Goal: Task Accomplishment & Management: Manage account settings

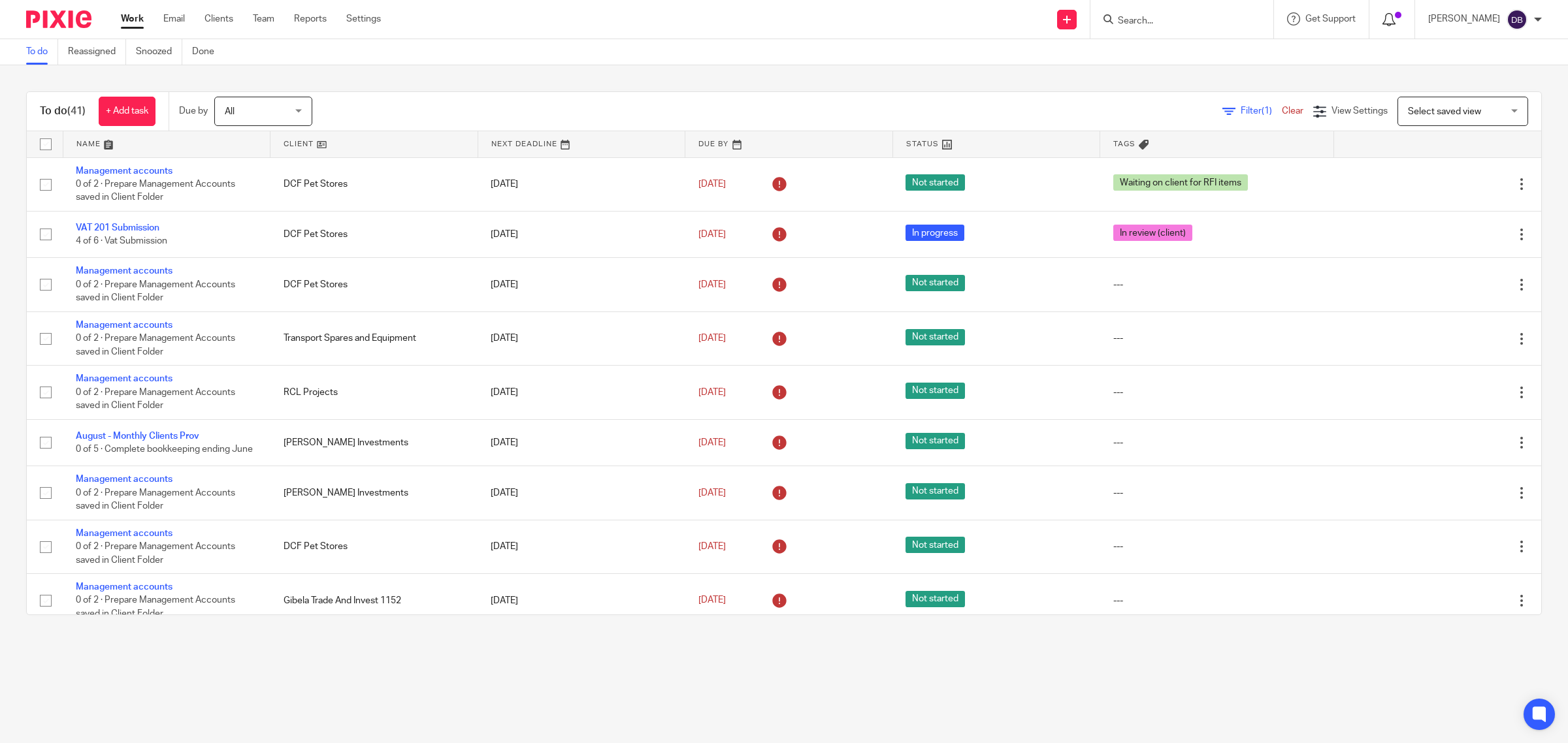
click at [1401, 14] on span at bounding box center [1398, 15] width 6 height 6
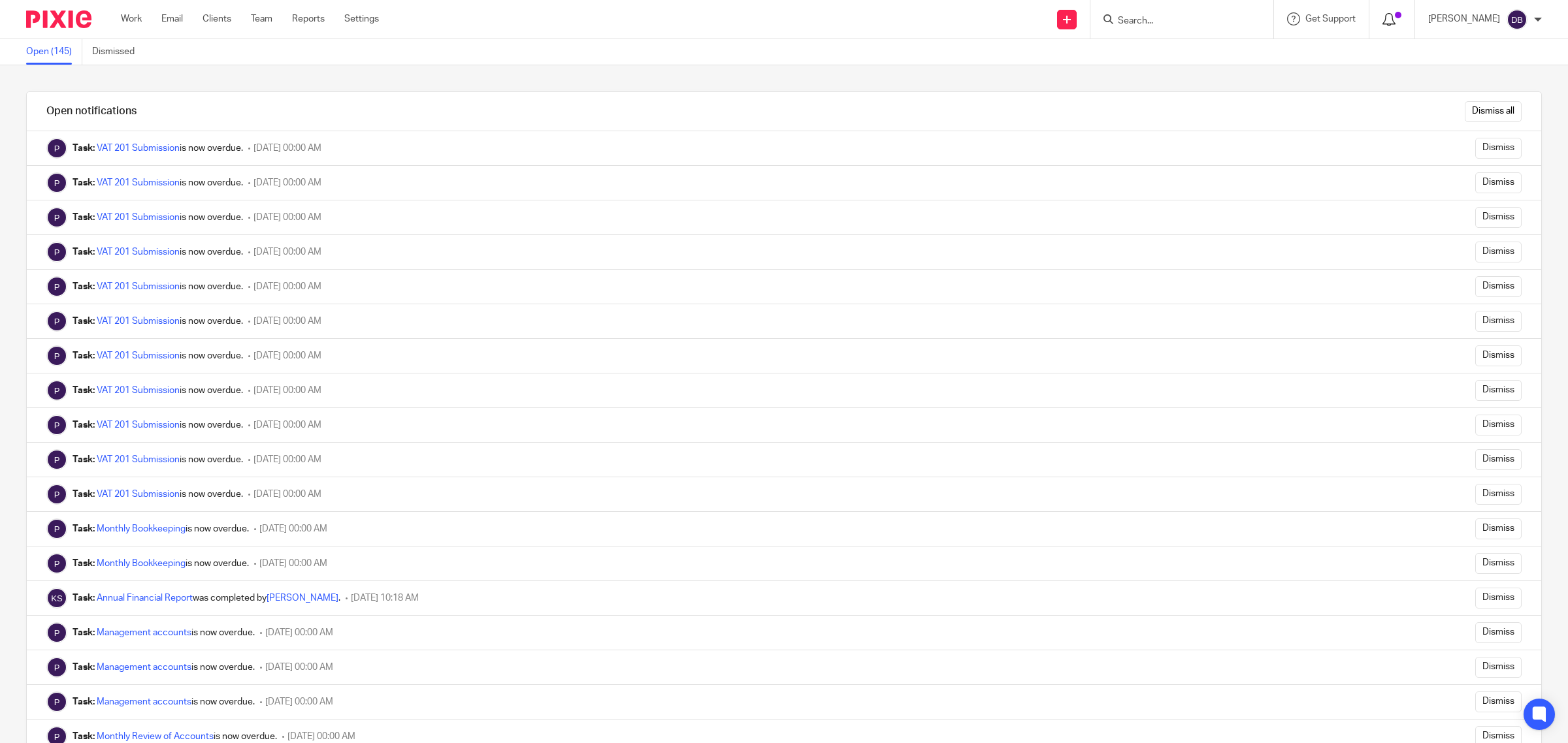
click at [1401, 19] on div at bounding box center [1392, 19] width 19 height 14
click at [272, 15] on link "Team" at bounding box center [262, 19] width 22 height 13
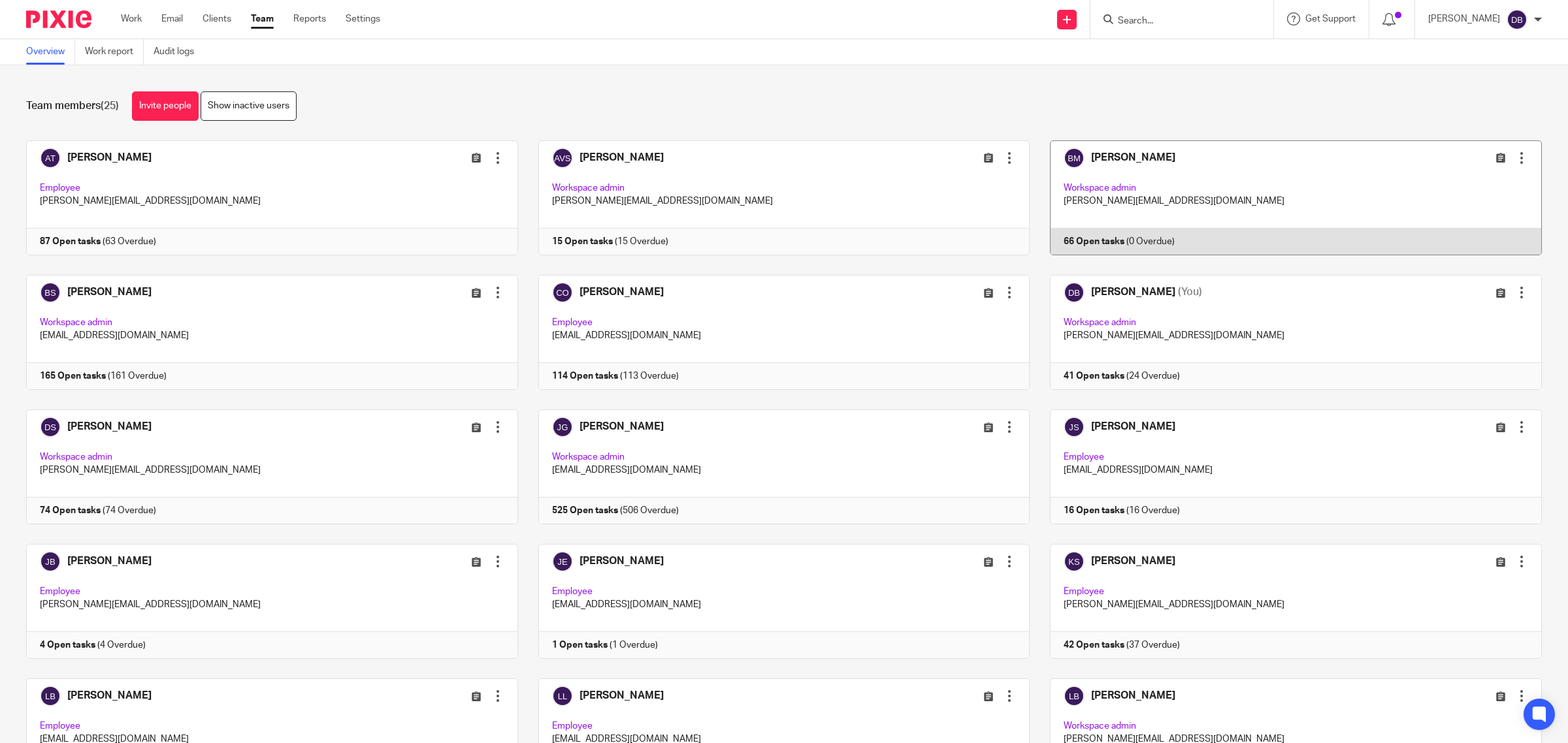
click at [1193, 197] on link at bounding box center [1286, 197] width 512 height 115
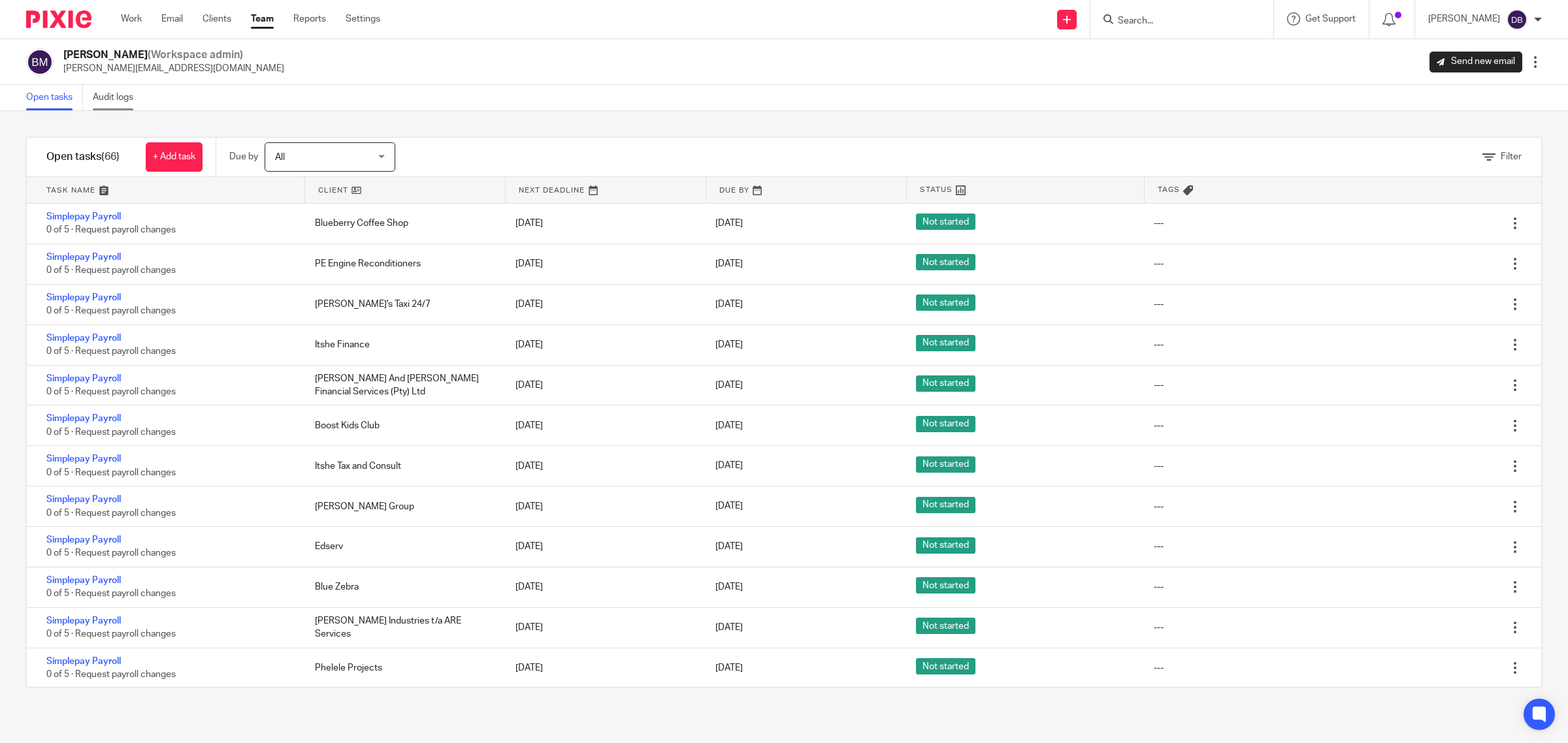
click at [115, 95] on link "Audit logs" at bounding box center [118, 97] width 50 height 26
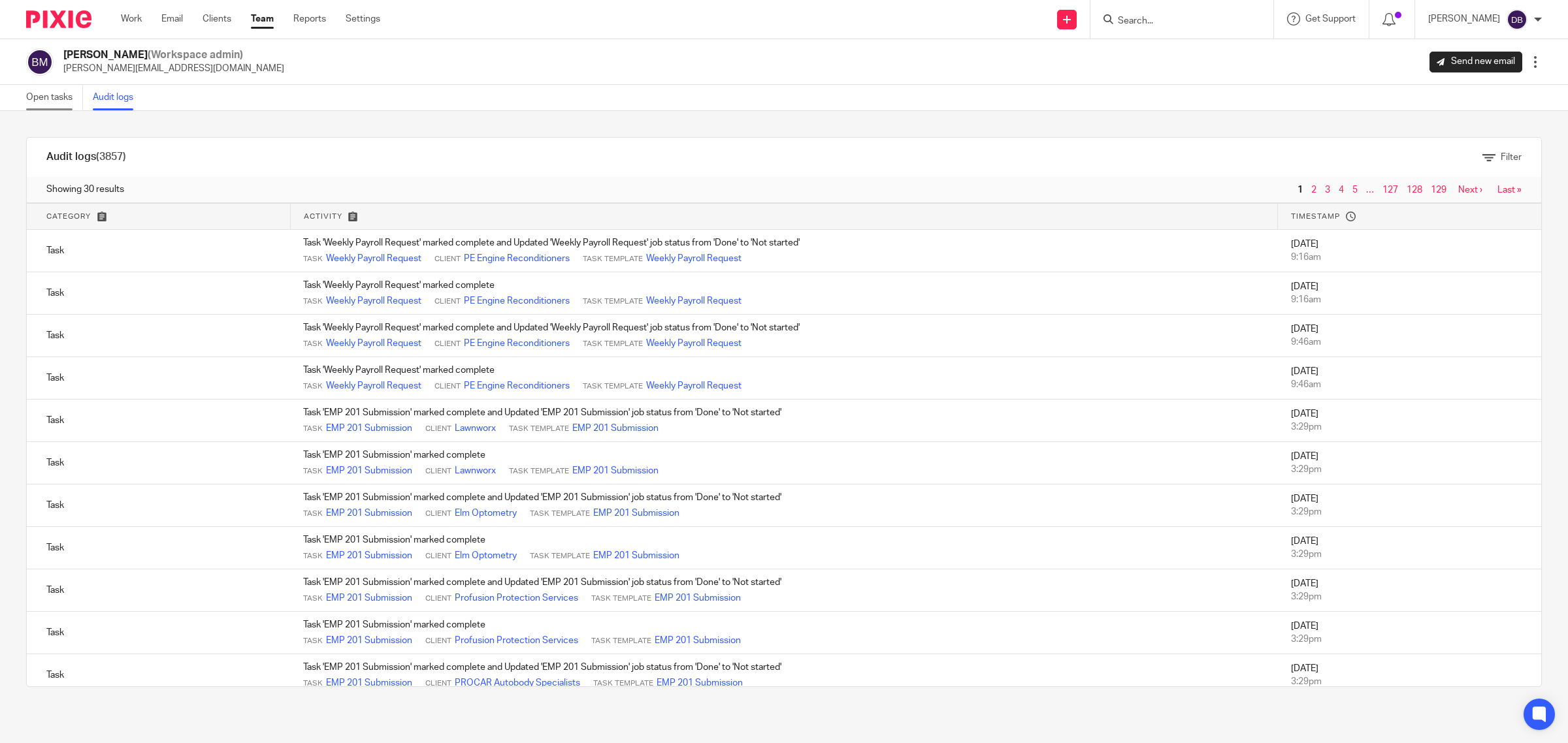
click at [39, 97] on link "Open tasks" at bounding box center [54, 97] width 57 height 26
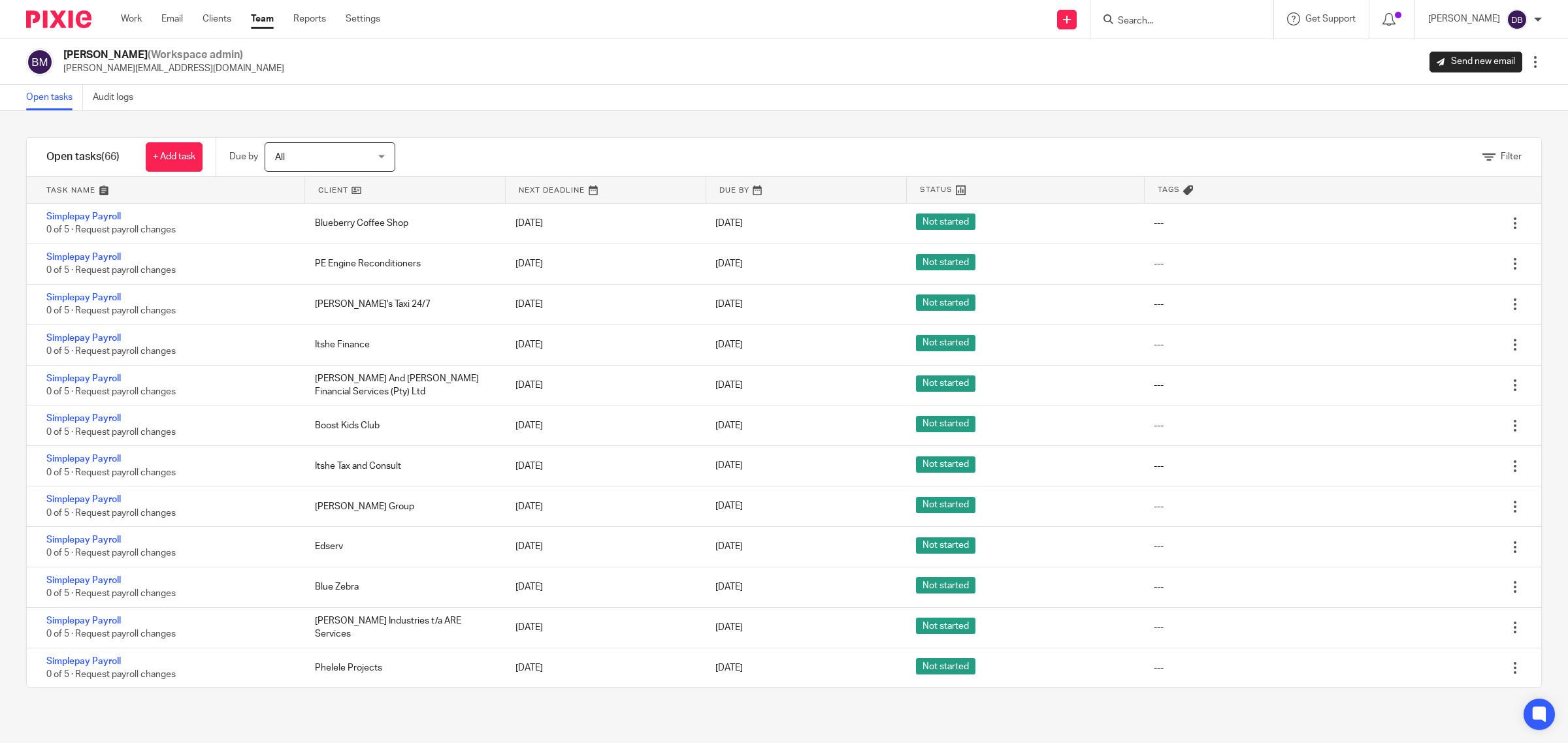
scroll to position [2185, 0]
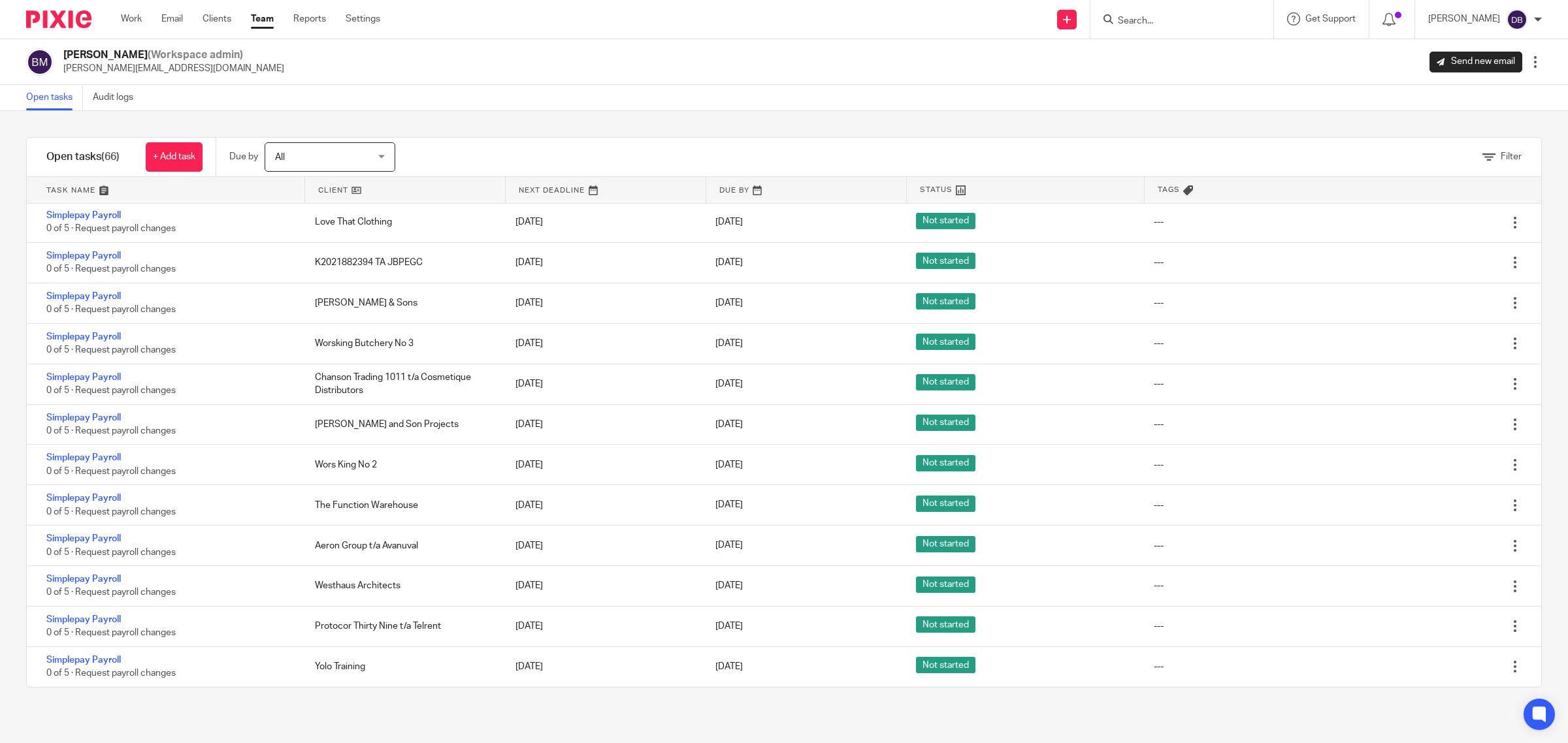
click at [1529, 60] on div at bounding box center [1536, 62] width 13 height 13
click at [1107, 95] on div "Open tasks Audit logs" at bounding box center [784, 97] width 1568 height 26
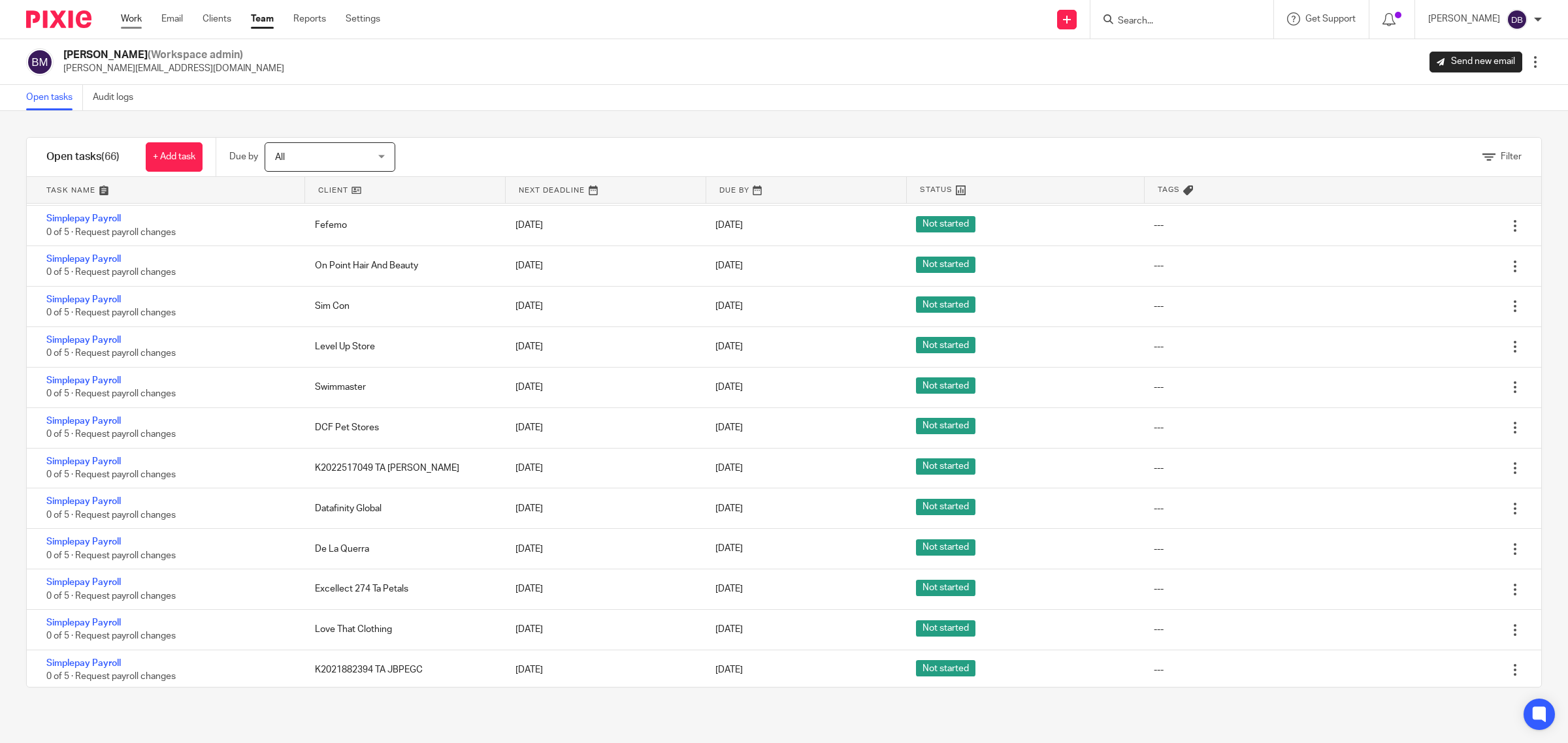
click at [123, 22] on link "Work" at bounding box center [131, 19] width 21 height 13
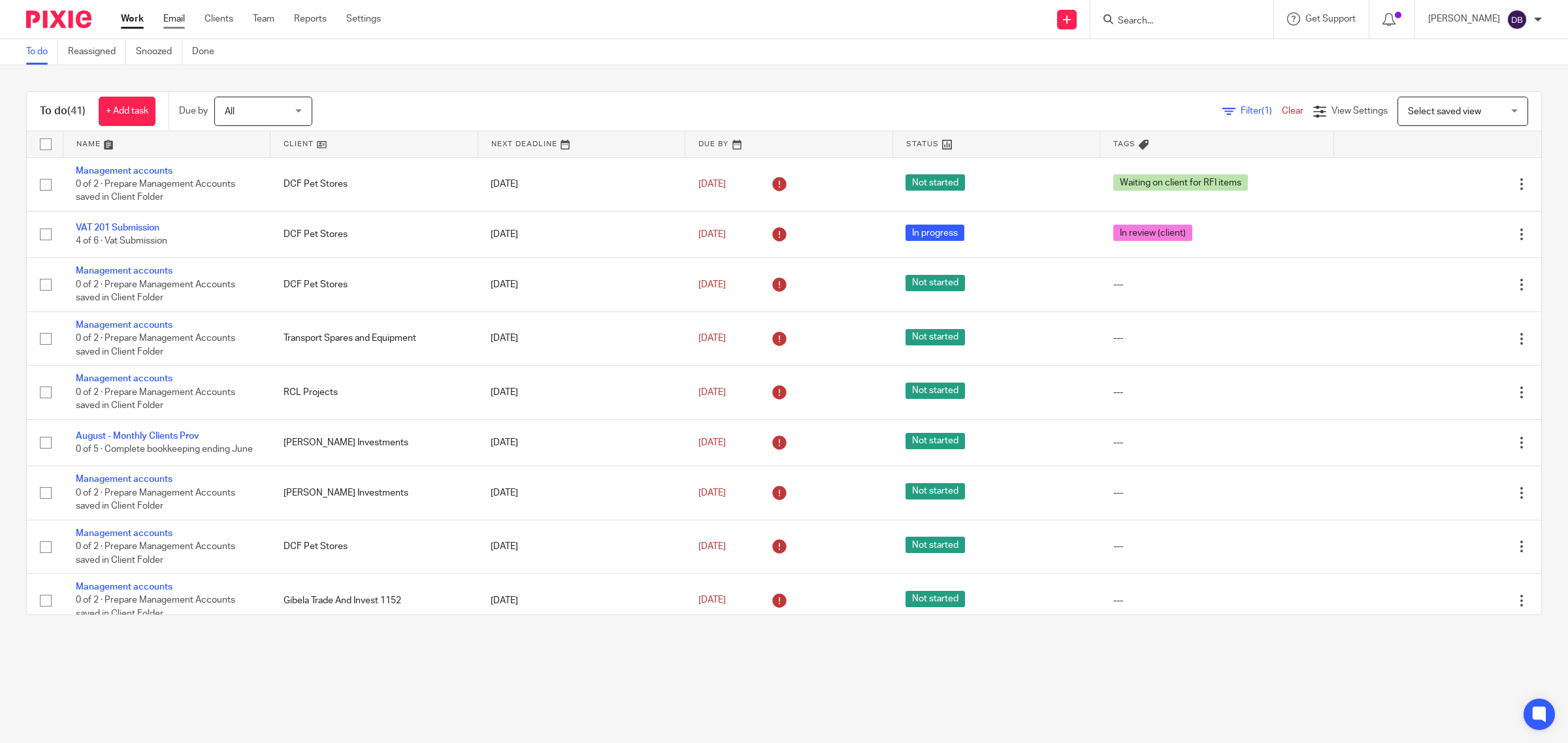
click at [176, 18] on link "Email" at bounding box center [174, 19] width 22 height 13
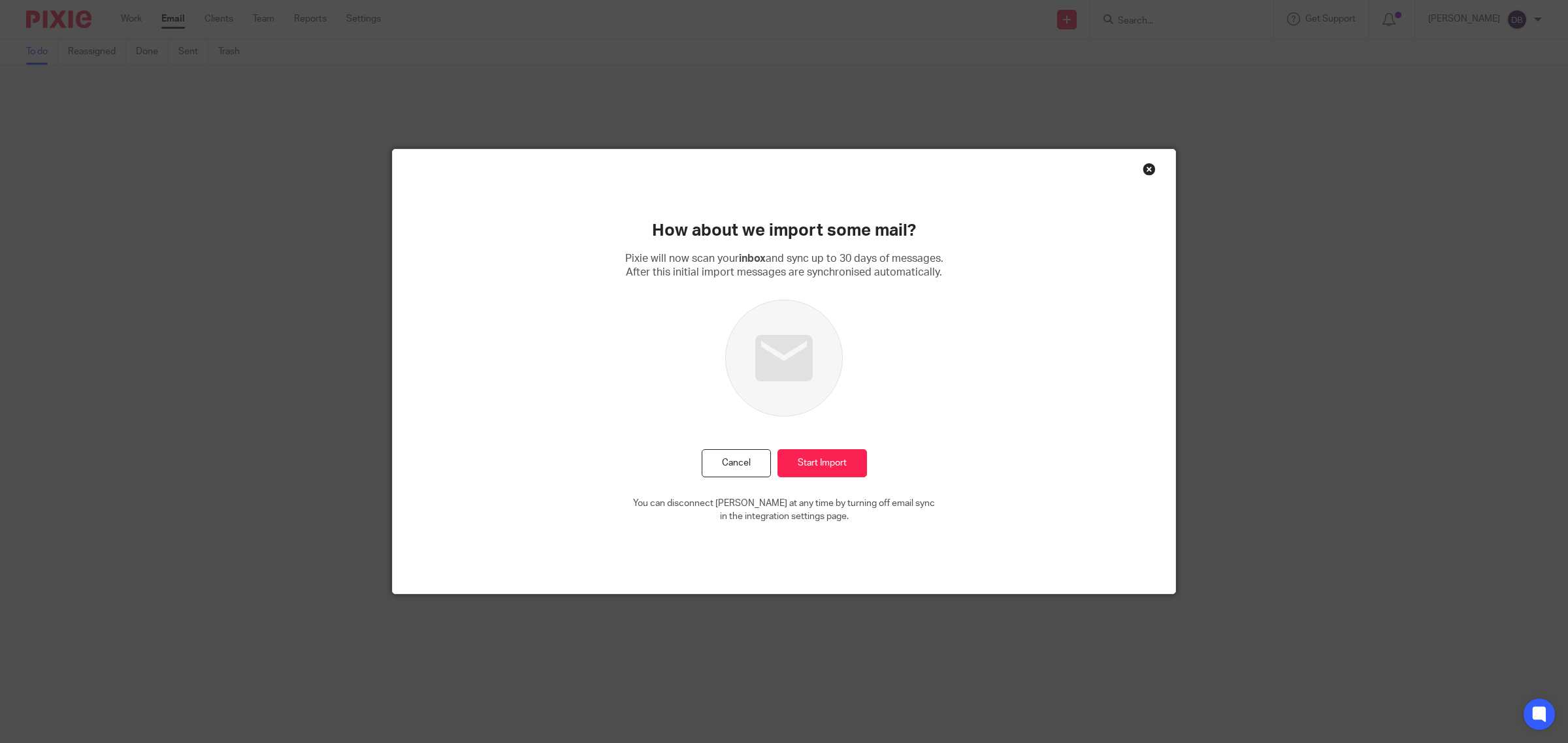
click at [1143, 167] on div "Close this dialog window" at bounding box center [1149, 169] width 13 height 13
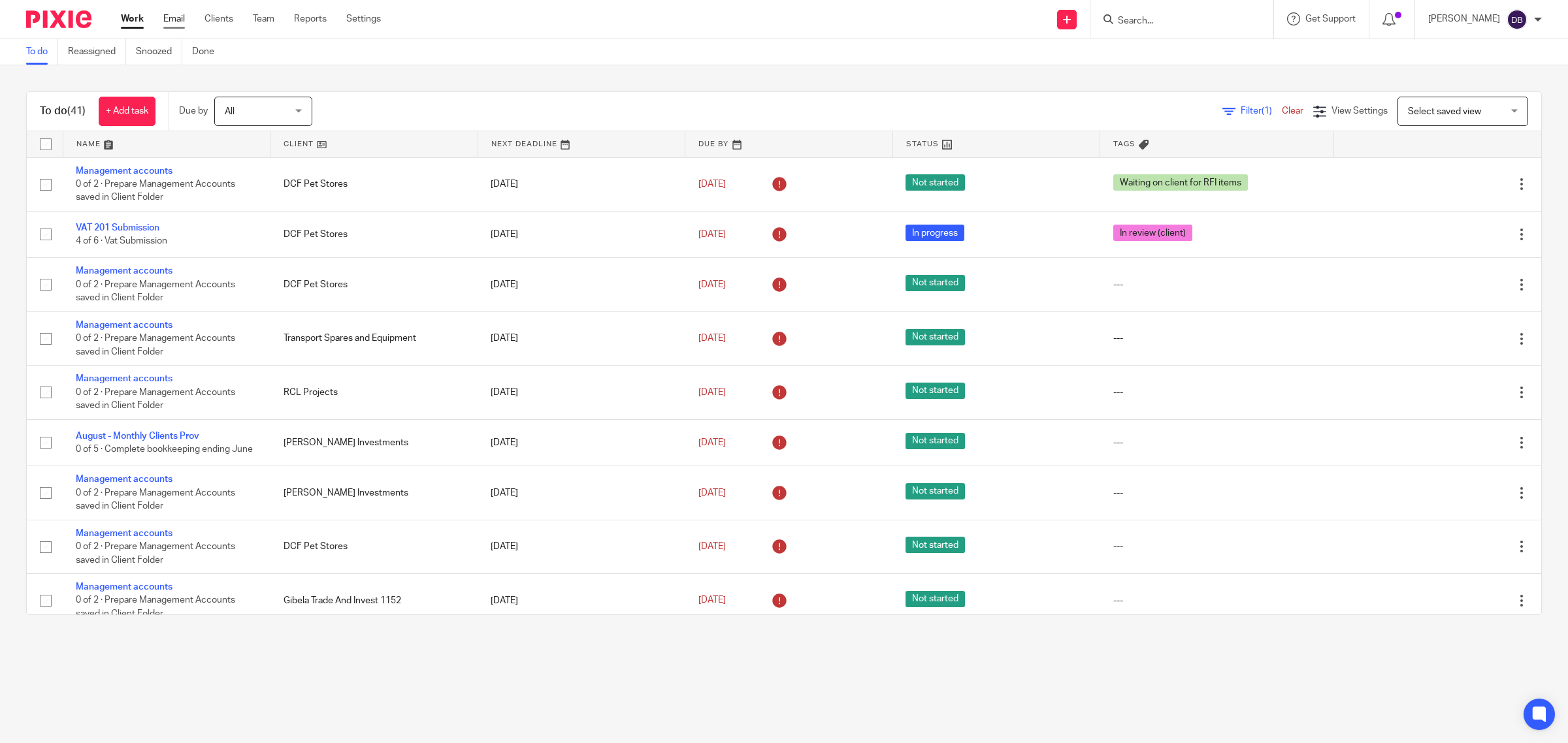
click at [167, 21] on link "Email" at bounding box center [174, 19] width 22 height 13
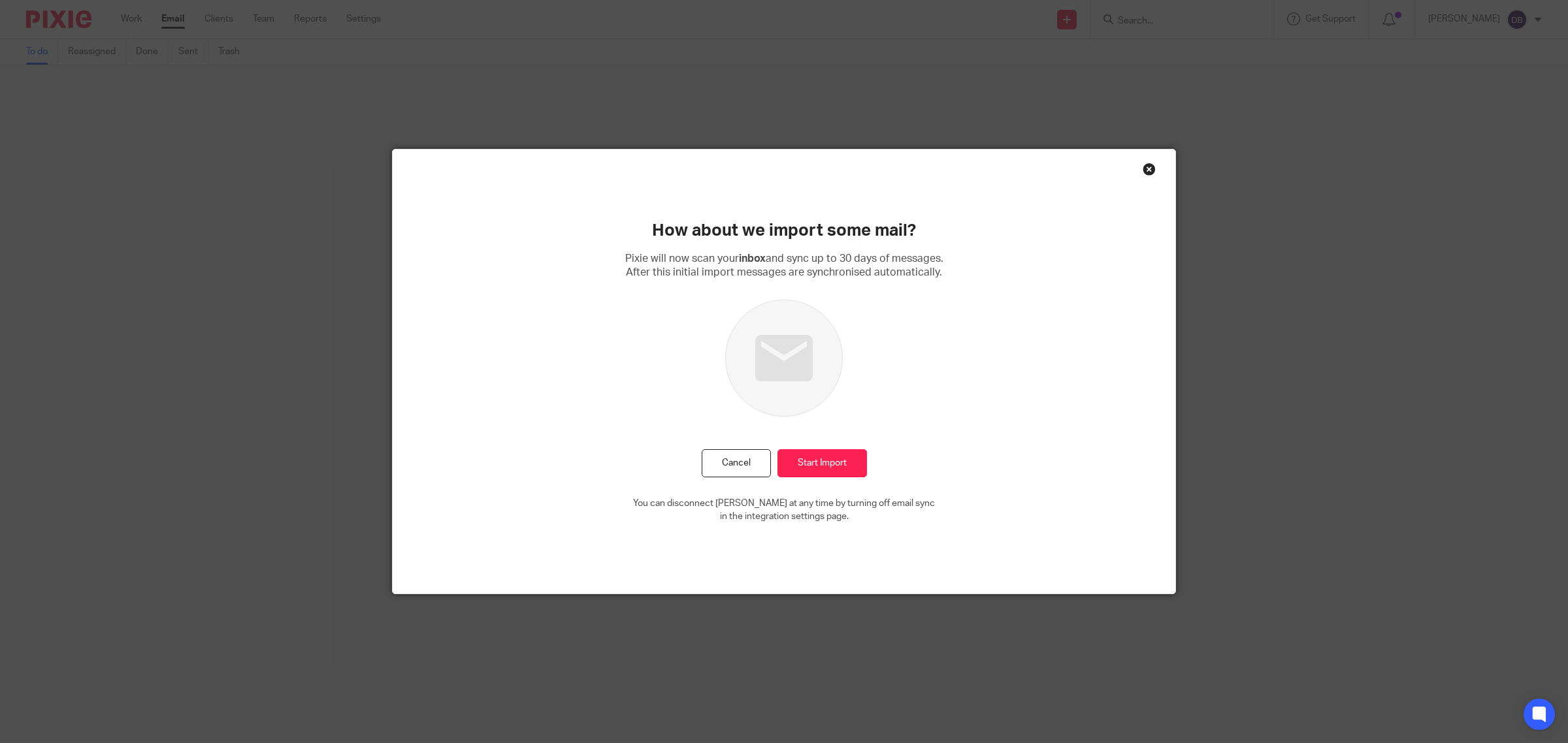
drag, startPoint x: 668, startPoint y: 504, endPoint x: 899, endPoint y: 542, distance: 234.1
click at [899, 542] on div "How about we import some mail? Pixie will now scan your inbox and sync up to 30…" at bounding box center [784, 372] width 783 height 445
click at [840, 462] on input "Start Import" at bounding box center [821, 463] width 89 height 28
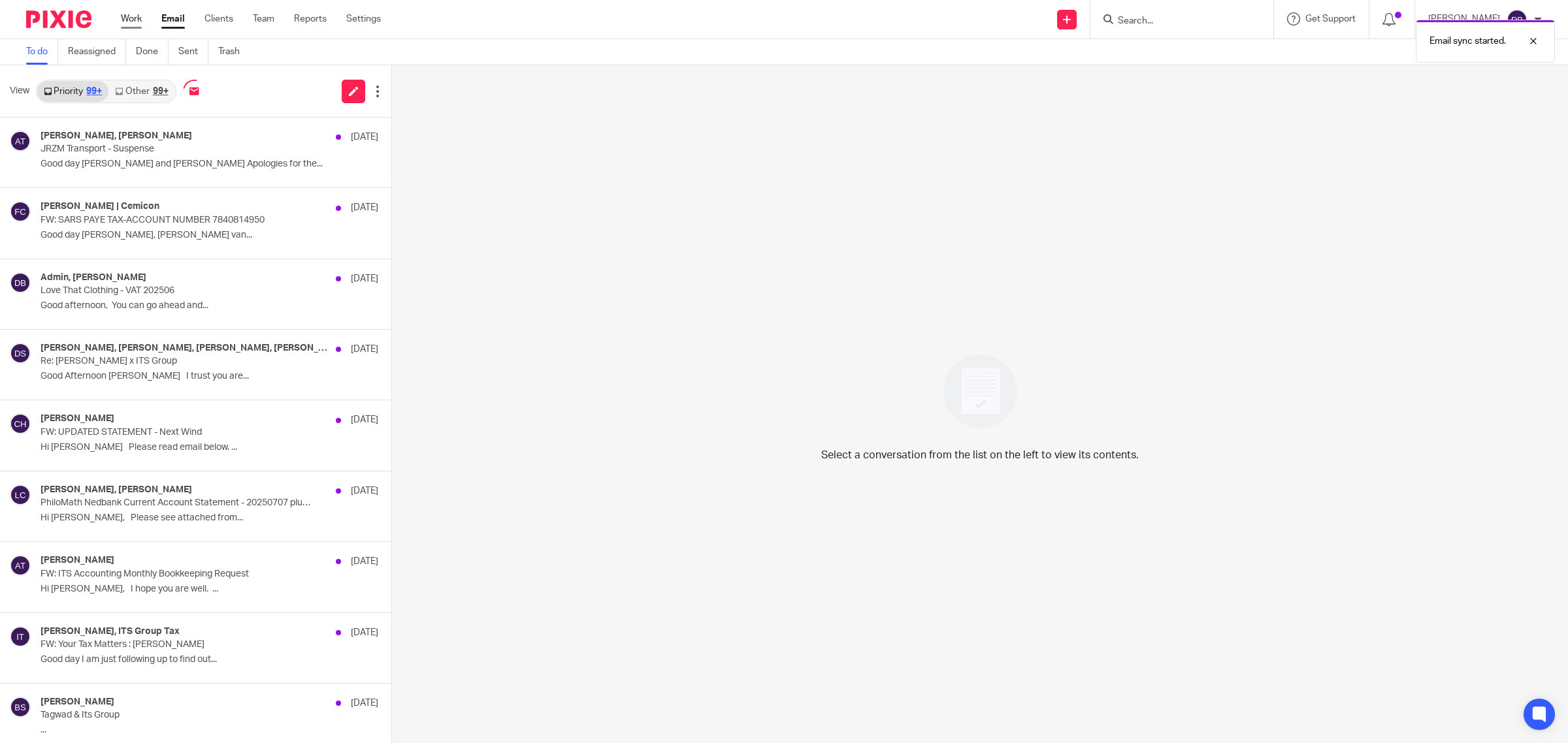
click at [126, 18] on link "Work" at bounding box center [131, 19] width 21 height 13
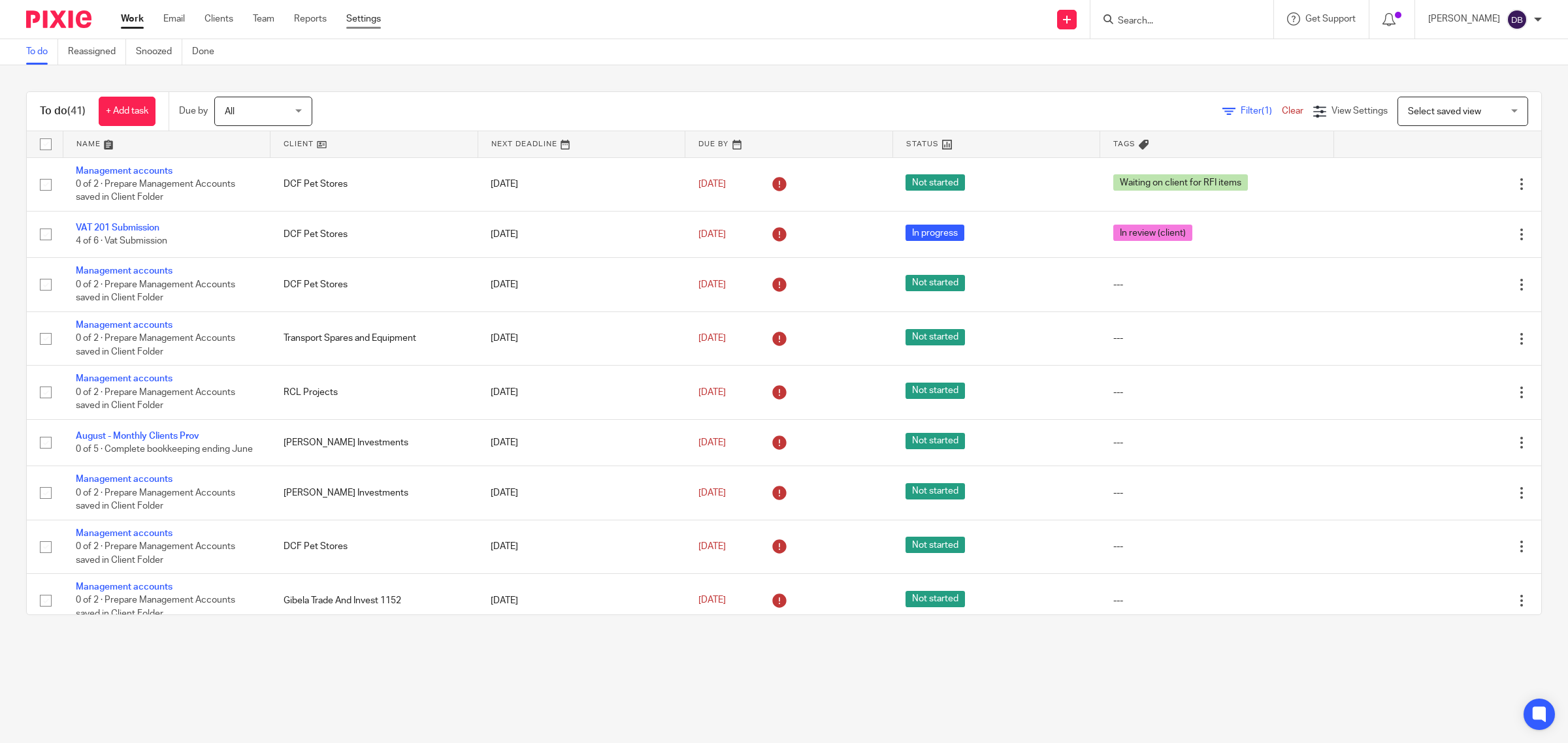
click at [367, 23] on link "Settings" at bounding box center [363, 19] width 35 height 13
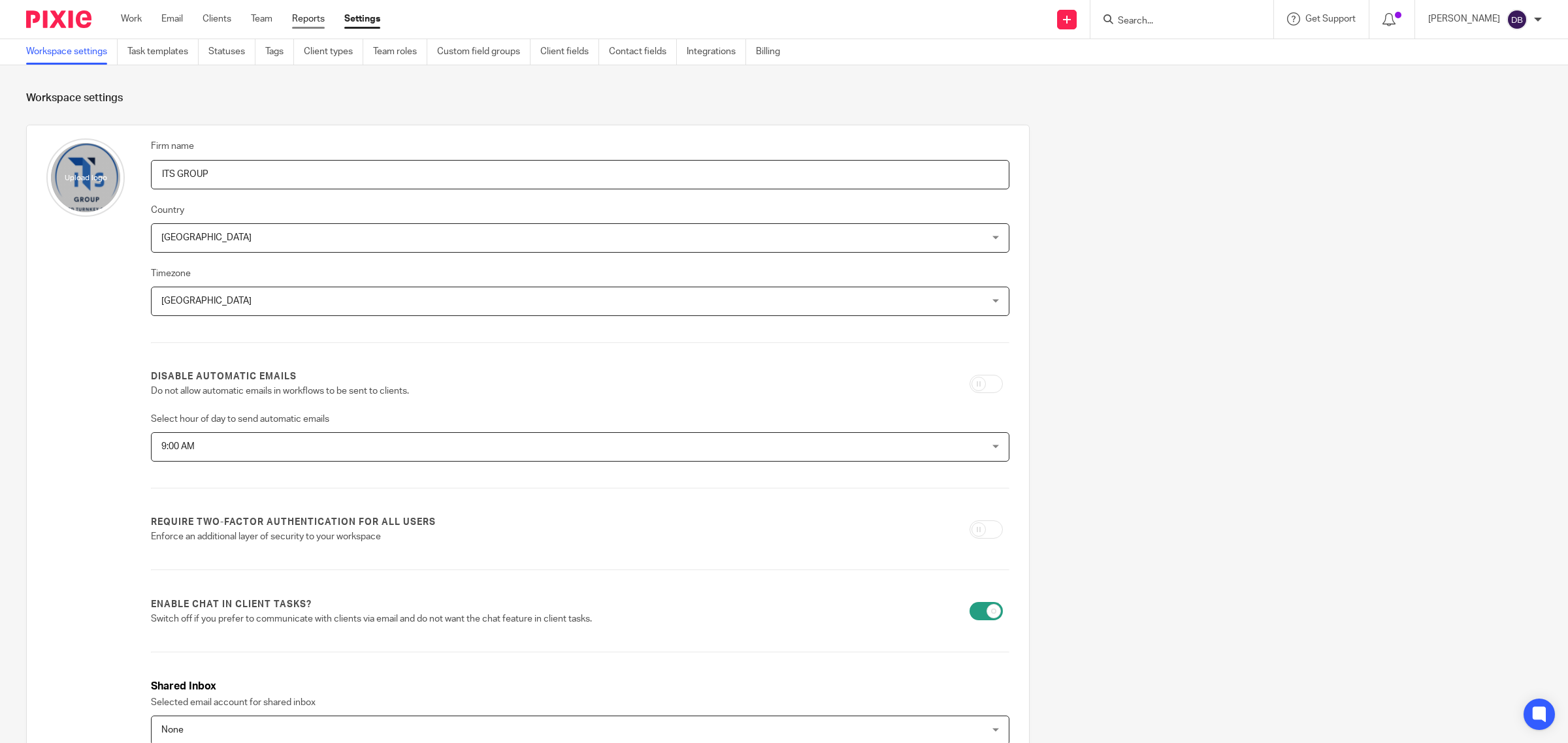
click at [300, 16] on link "Reports" at bounding box center [308, 19] width 33 height 13
click at [158, 47] on link "Task templates" at bounding box center [163, 52] width 71 height 26
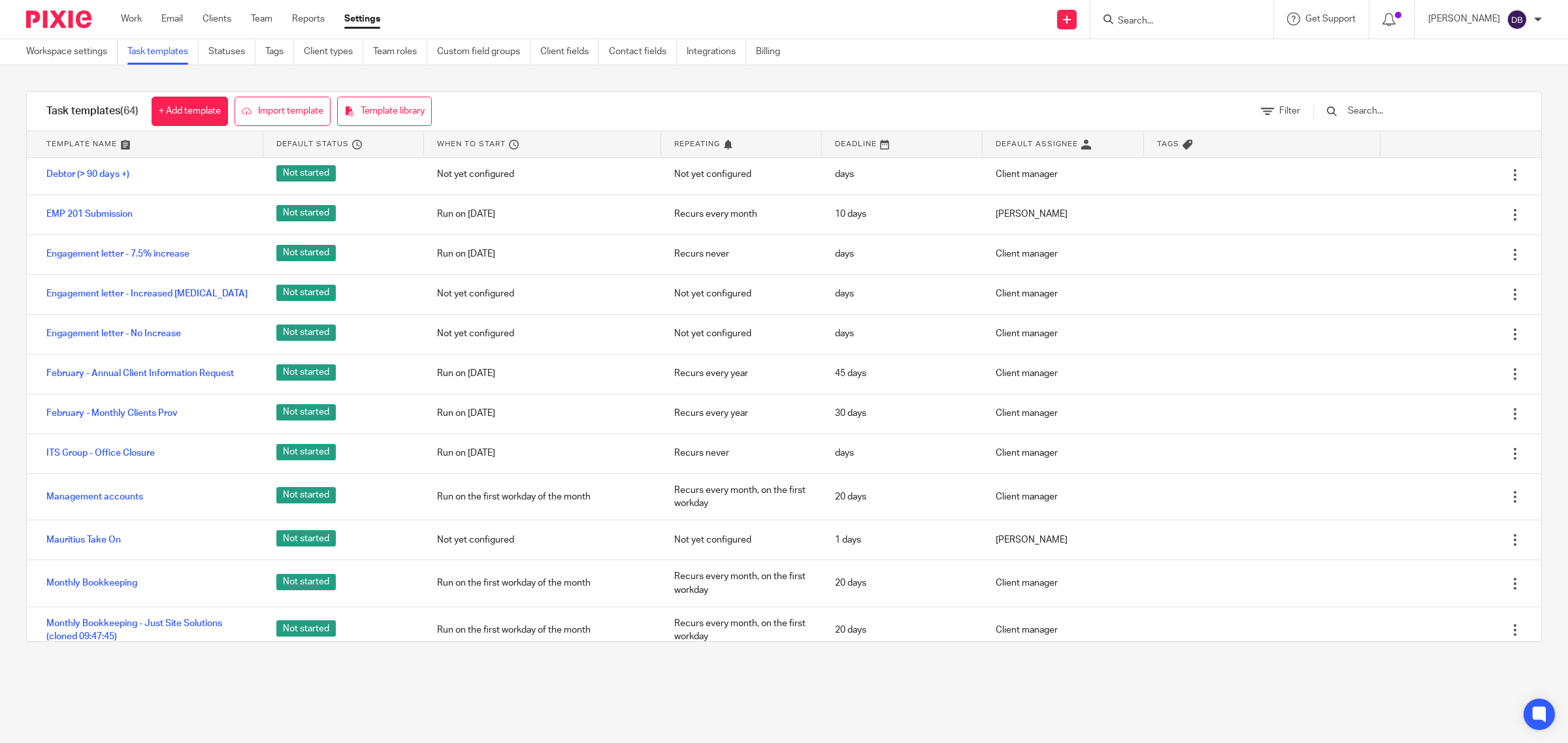
scroll to position [816, 0]
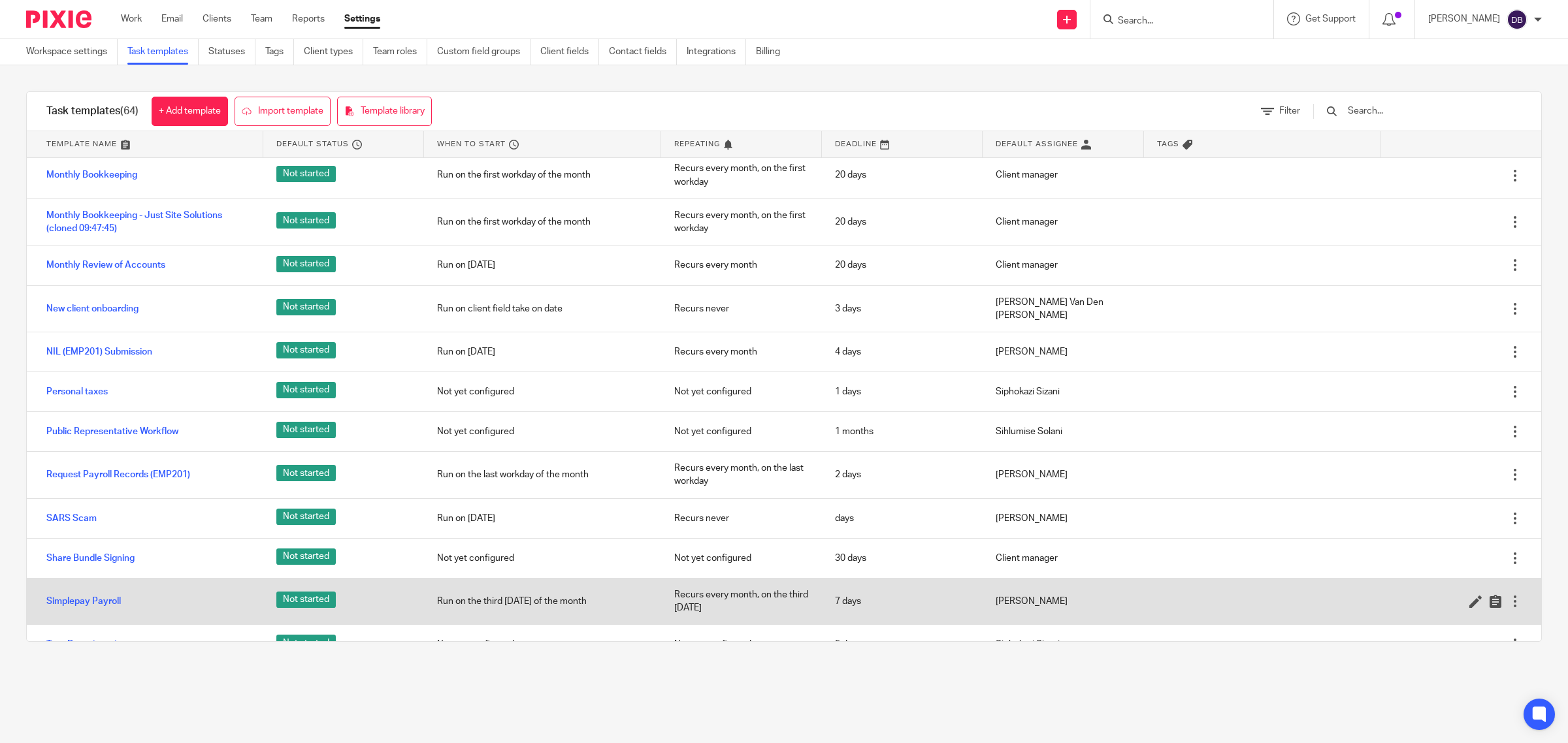
click at [1508, 595] on div at bounding box center [1515, 601] width 13 height 13
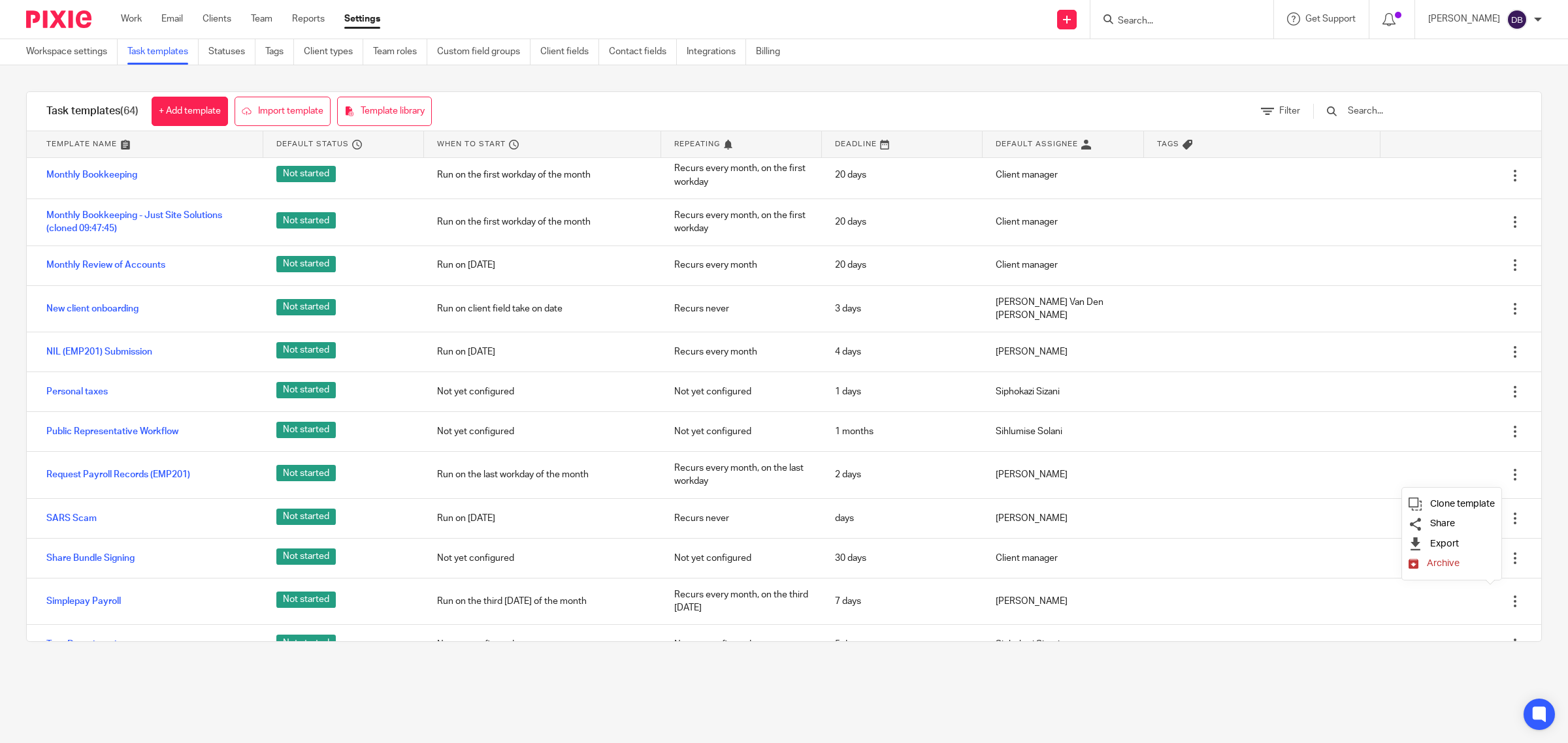
click at [15, 593] on div "Task templates (64) + Add template Import template Template library Filter Temp…" at bounding box center [784, 366] width 1568 height 603
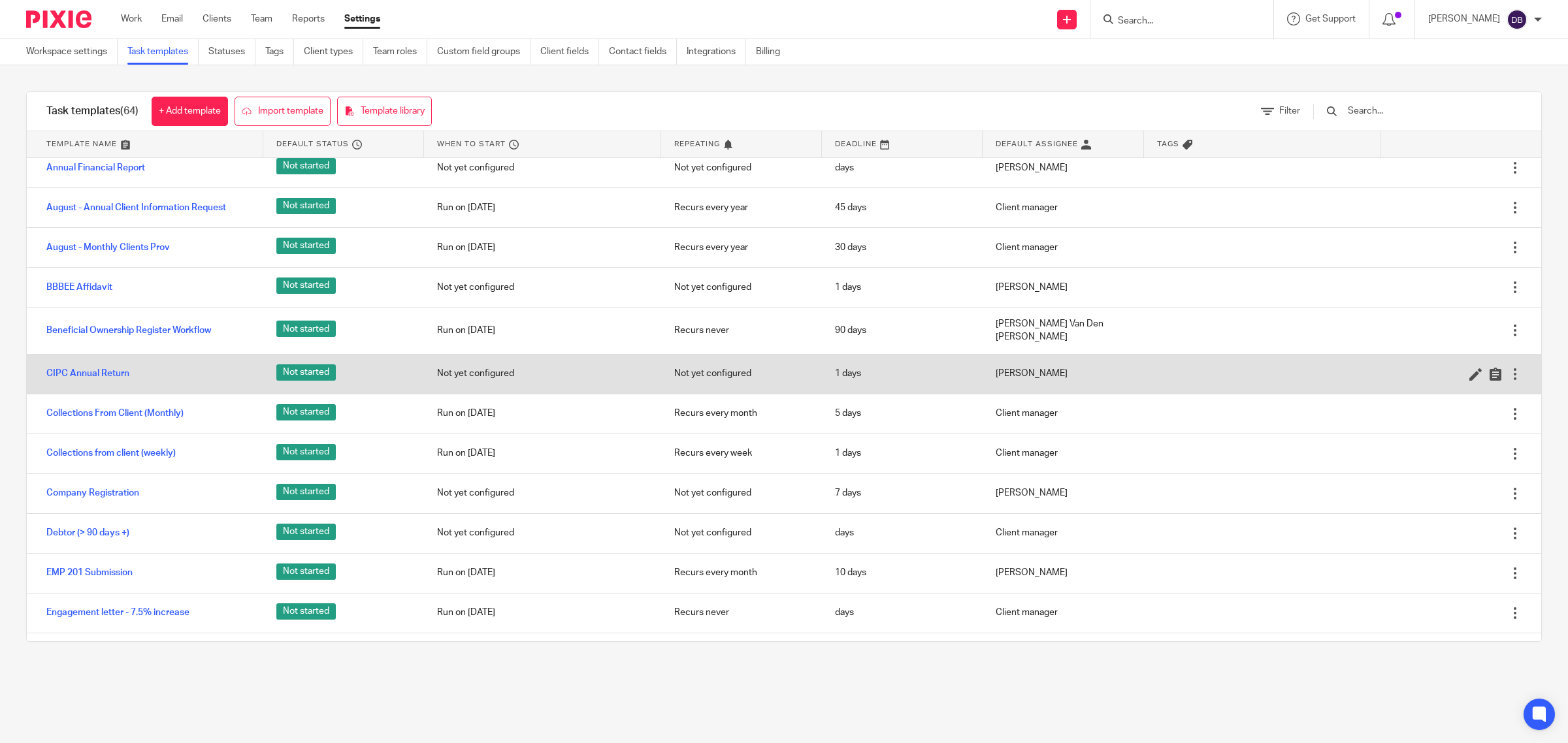
scroll to position [0, 0]
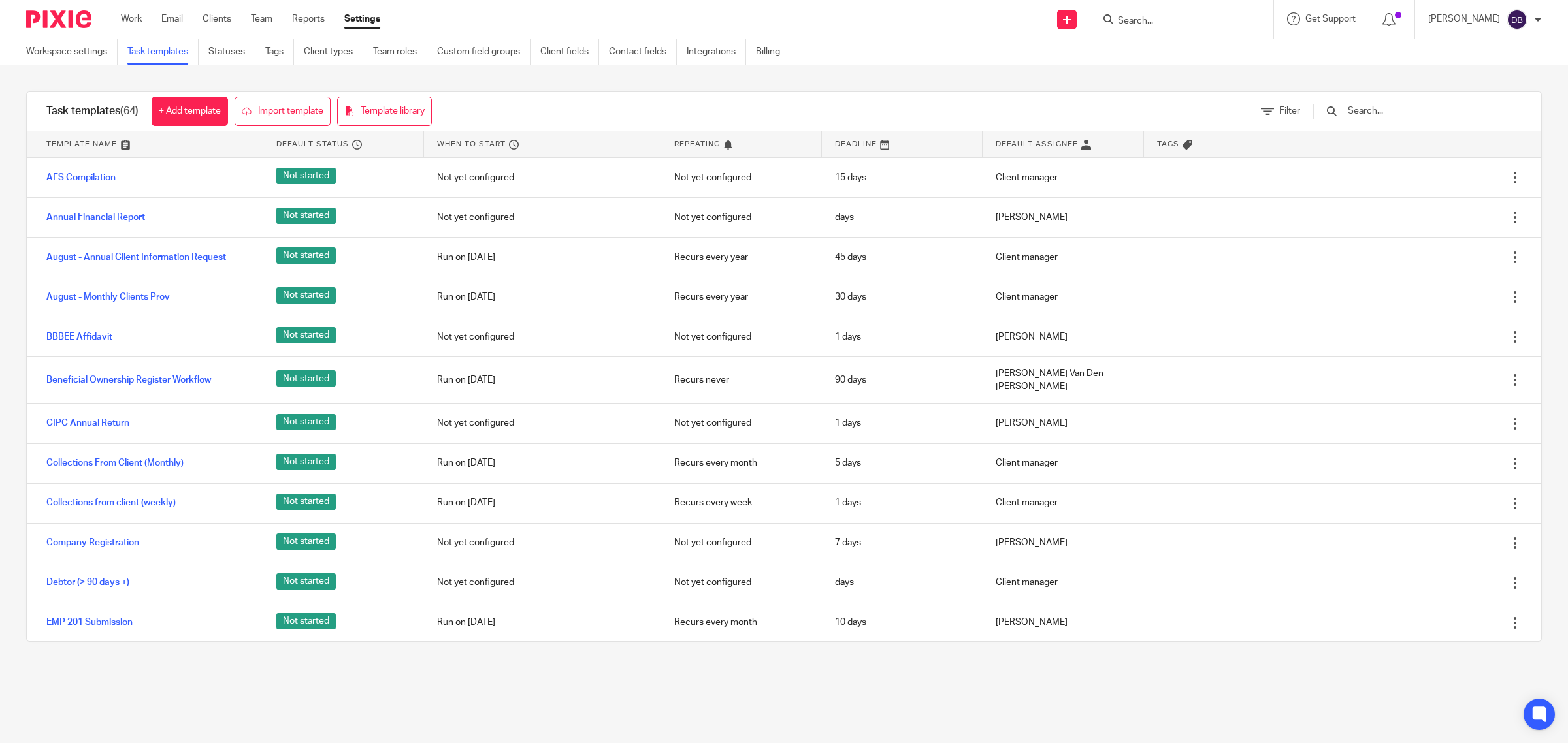
click at [154, 25] on ul "Work Email Clients Team Reports Settings" at bounding box center [260, 19] width 279 height 13
click at [170, 16] on link "Email" at bounding box center [172, 19] width 22 height 13
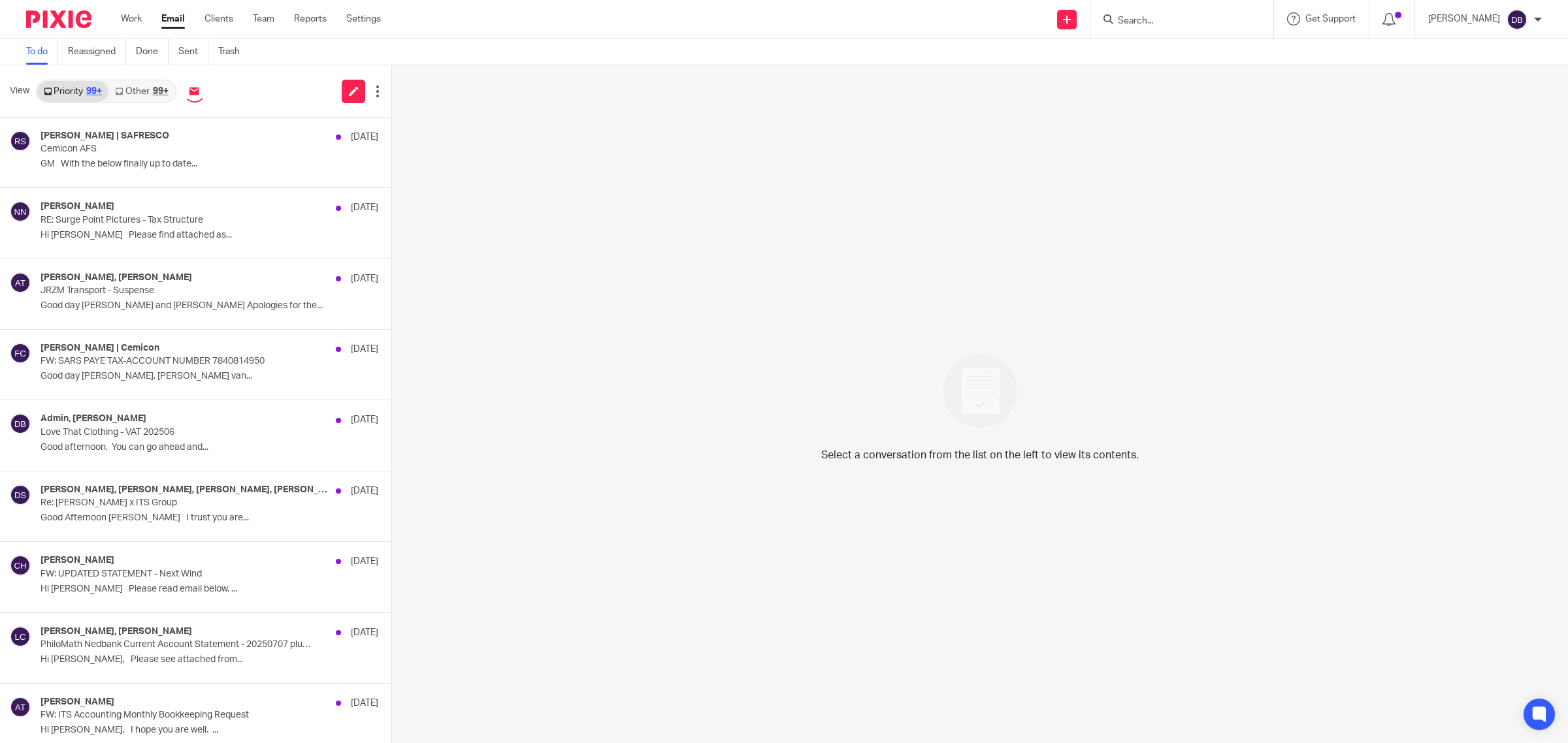
click at [312, 11] on div "Work Email Clients Team Reports Settings Work Email Clients Team Reports Settin…" at bounding box center [254, 19] width 292 height 39
click at [132, 24] on link "Work" at bounding box center [131, 19] width 21 height 13
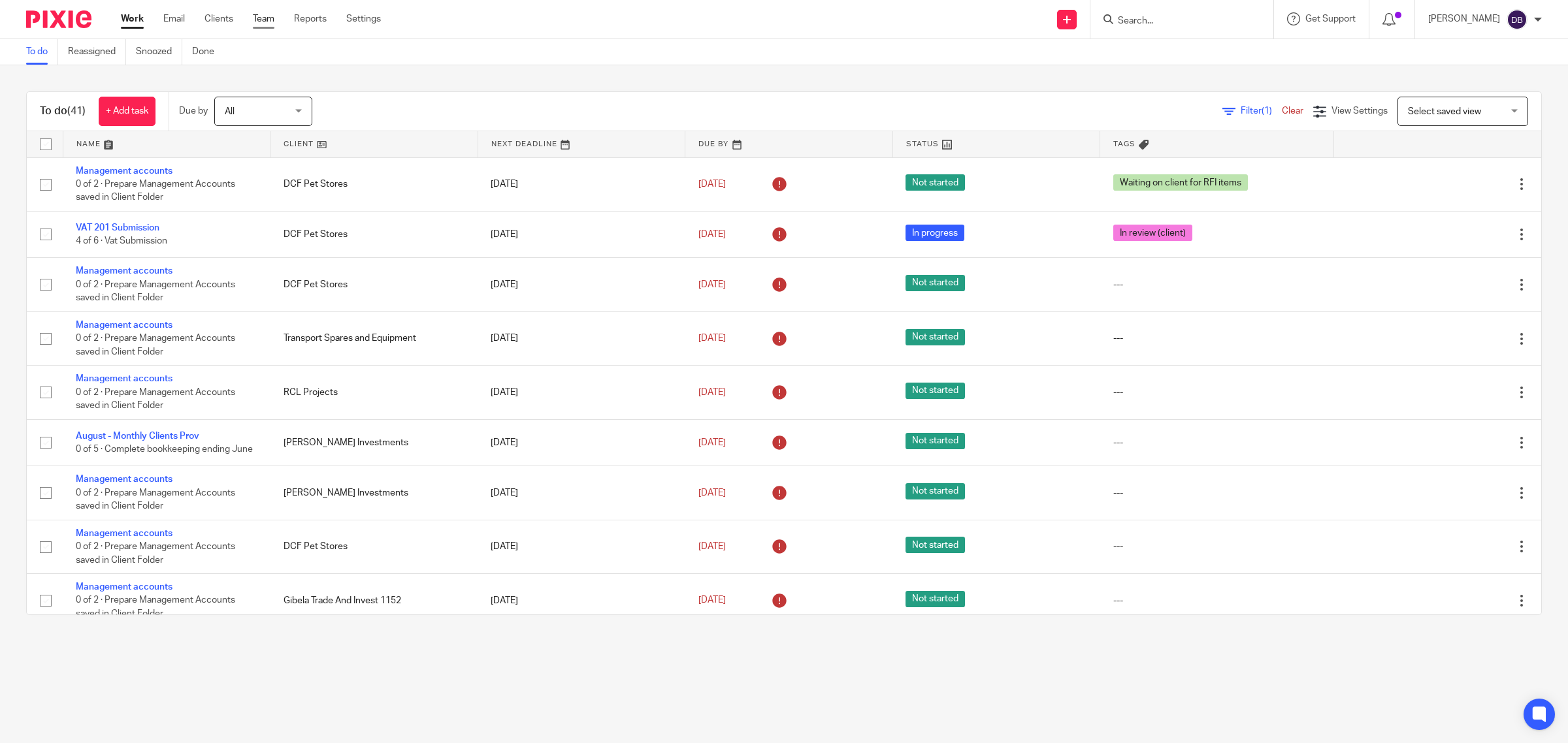
click at [267, 19] on link "Team" at bounding box center [263, 19] width 22 height 13
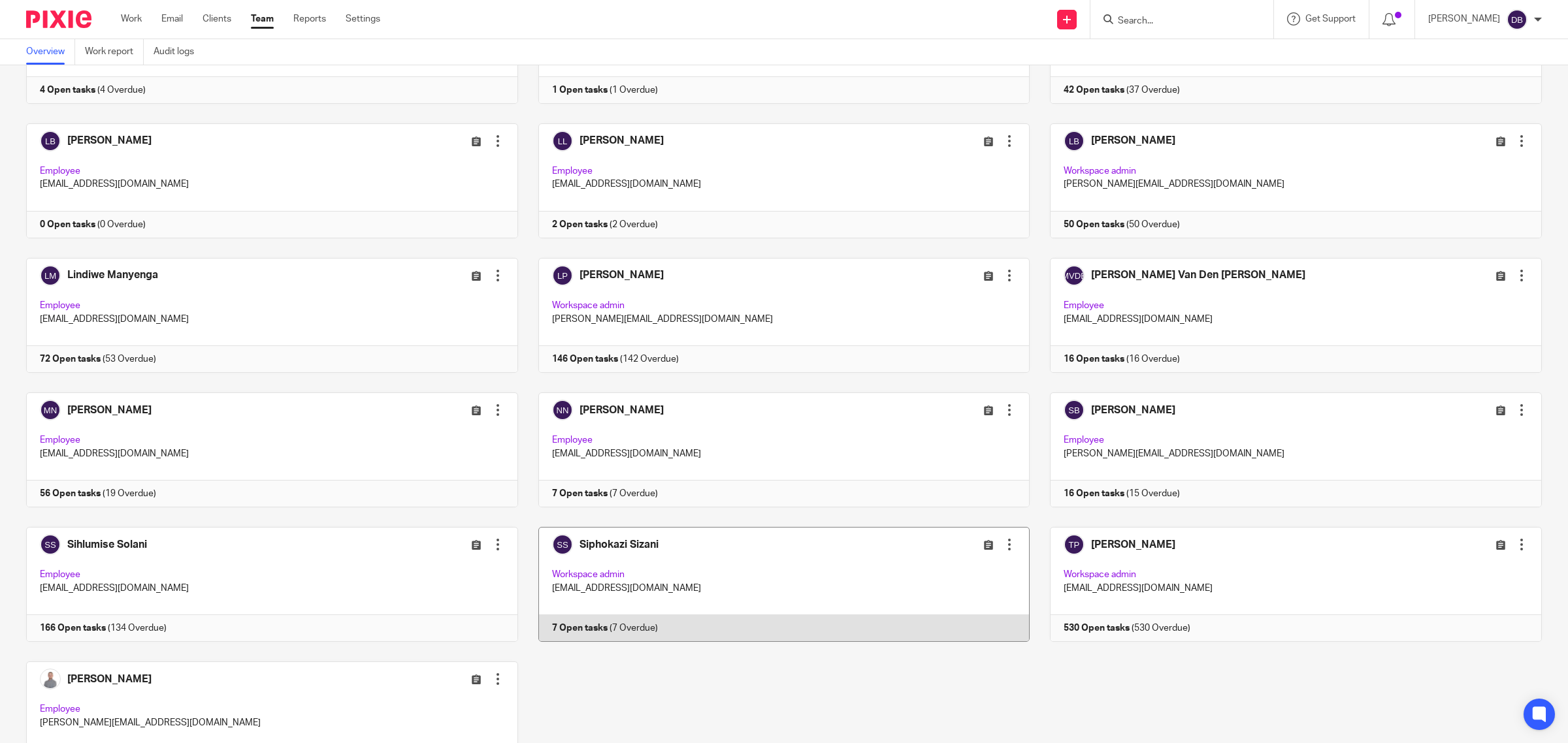
scroll to position [638, 0]
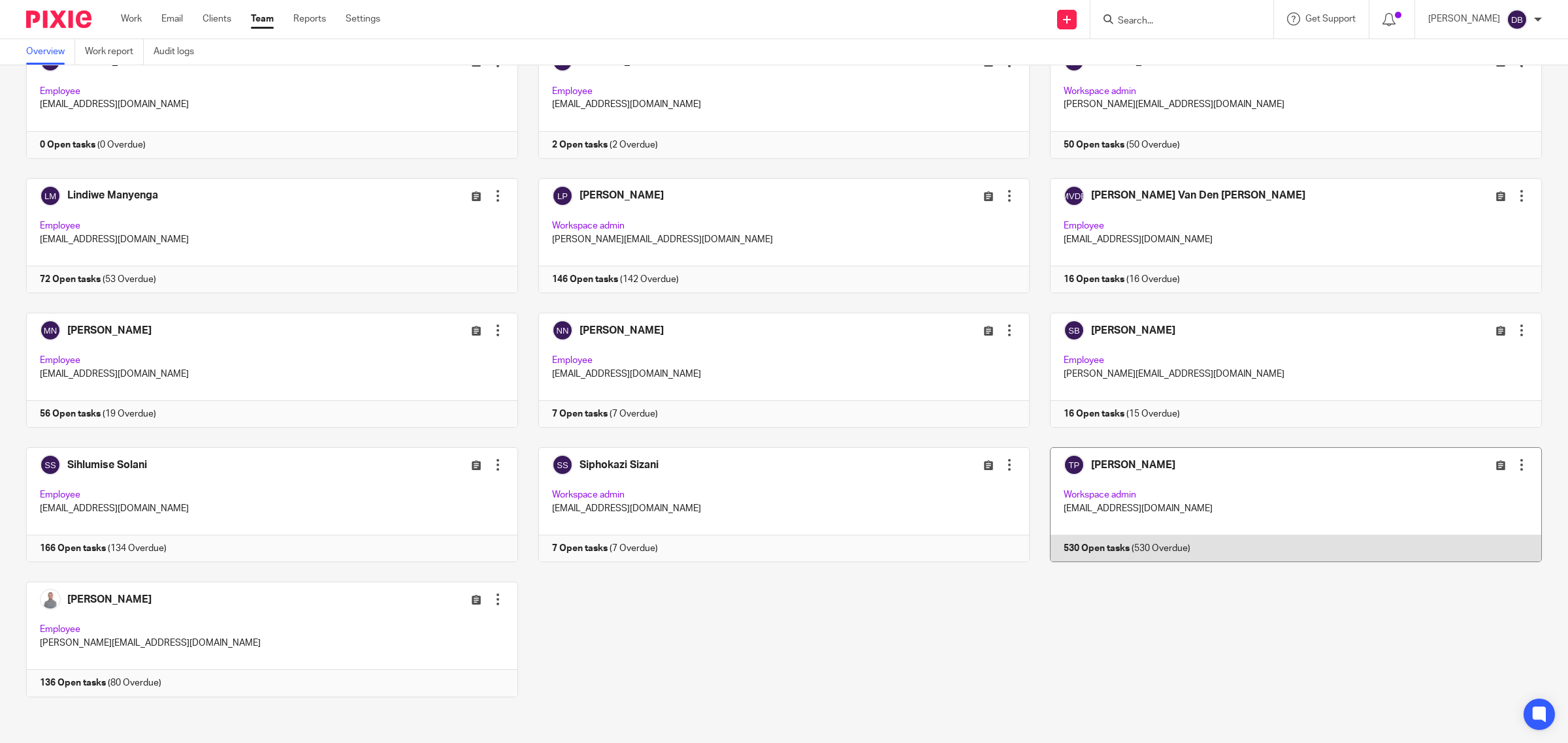
click at [1237, 508] on link at bounding box center [1286, 505] width 512 height 115
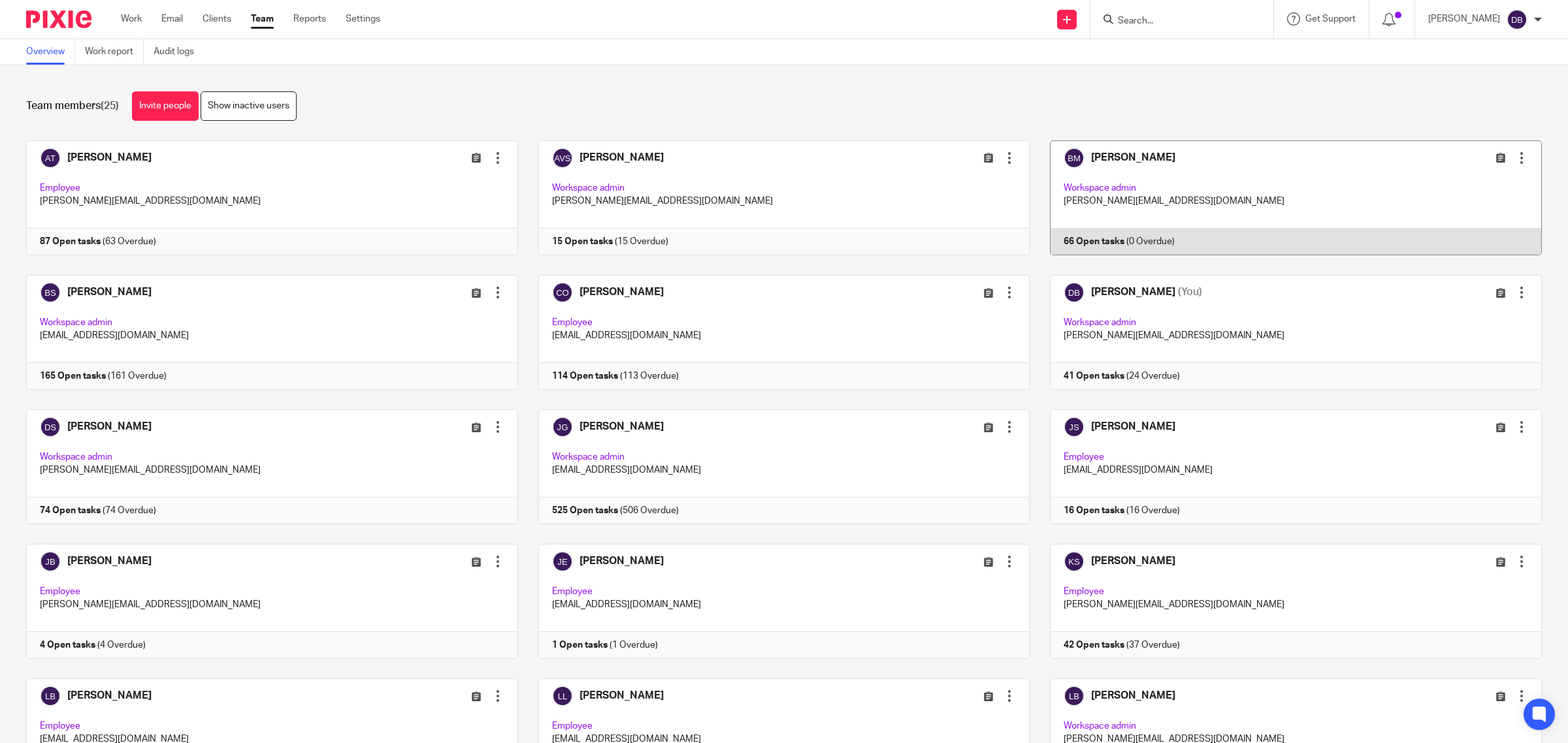
click at [1117, 199] on link at bounding box center [1286, 197] width 512 height 115
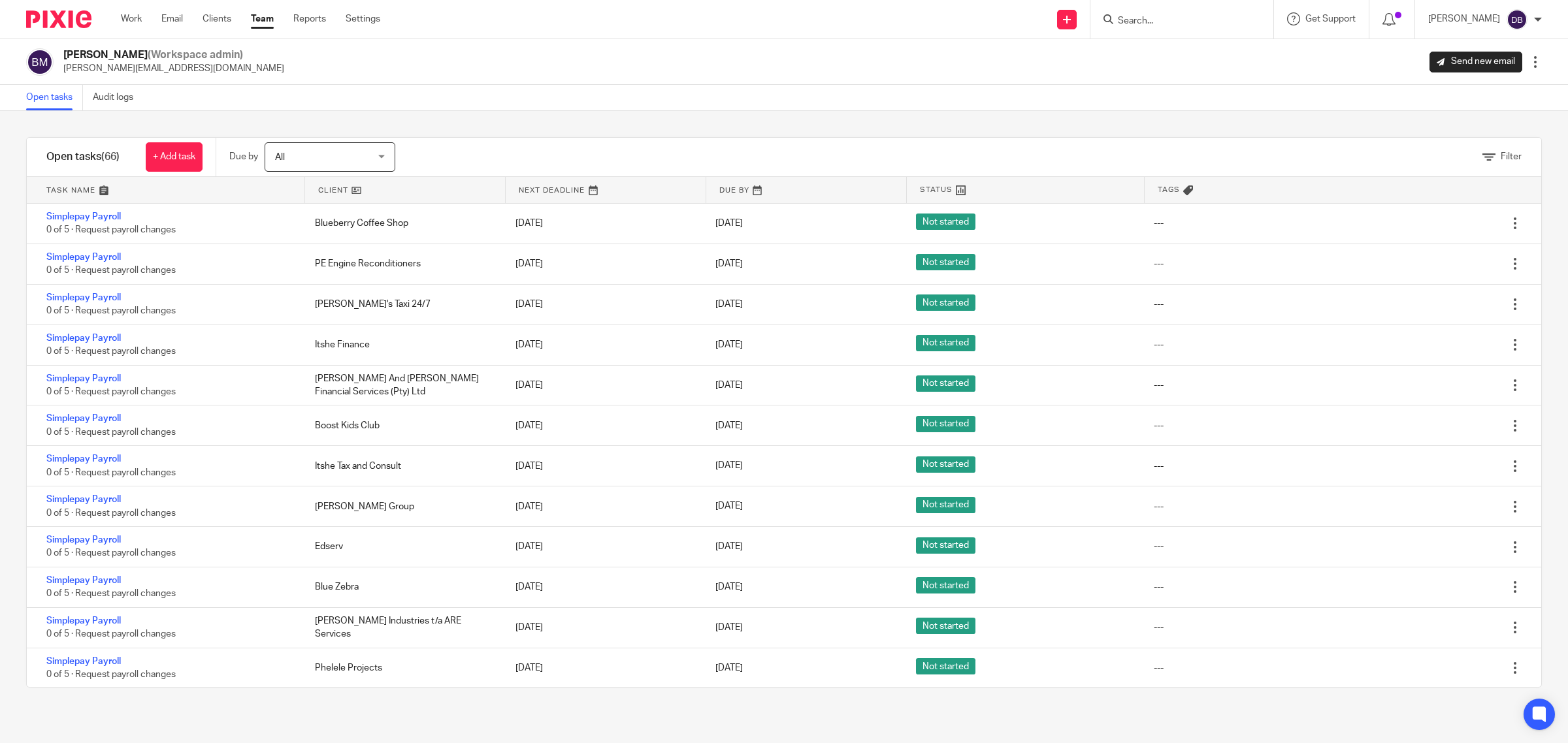
click at [123, 67] on p "[PERSON_NAME][EMAIL_ADDRESS][DOMAIN_NAME]" at bounding box center [174, 68] width 221 height 13
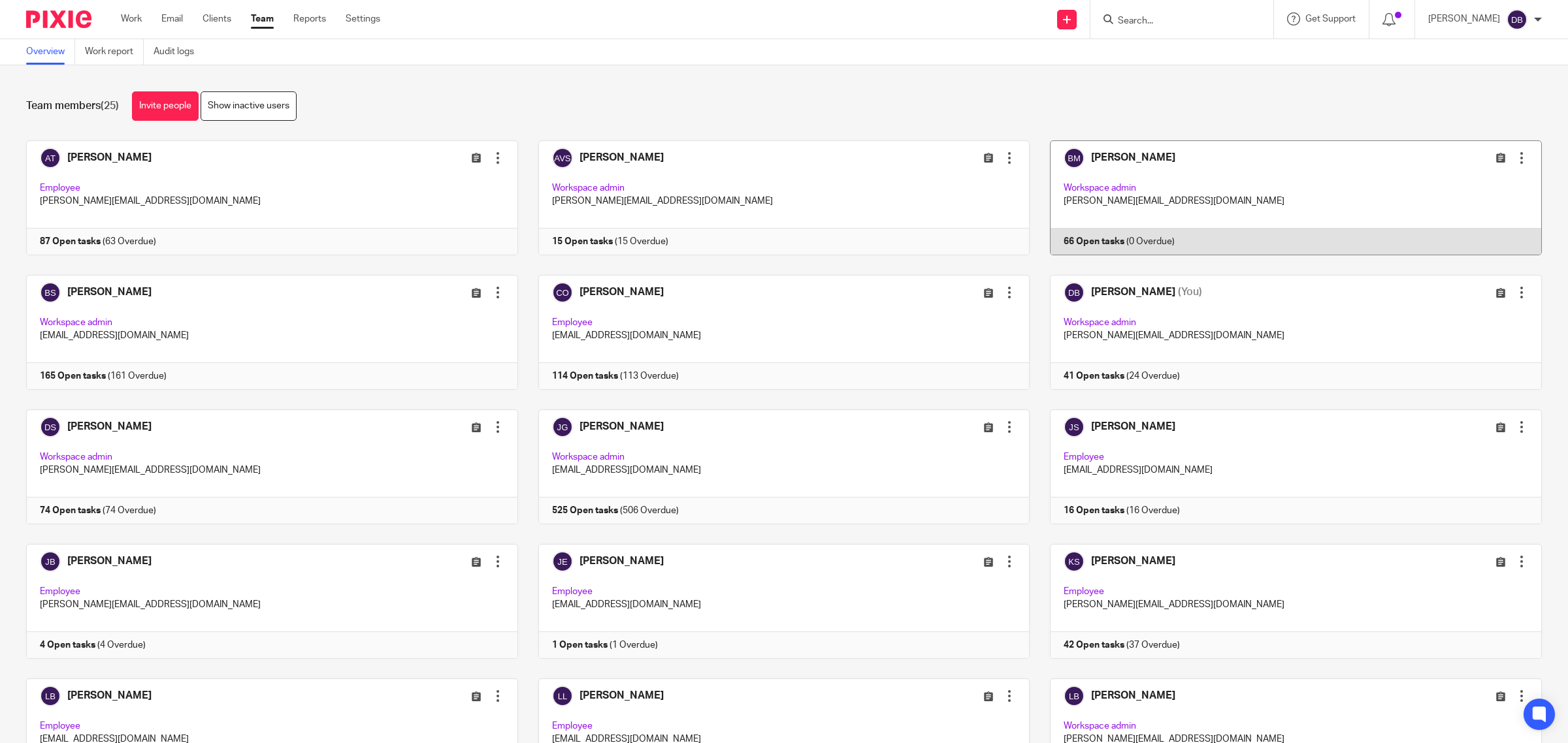
click at [1516, 161] on div at bounding box center [1522, 158] width 13 height 13
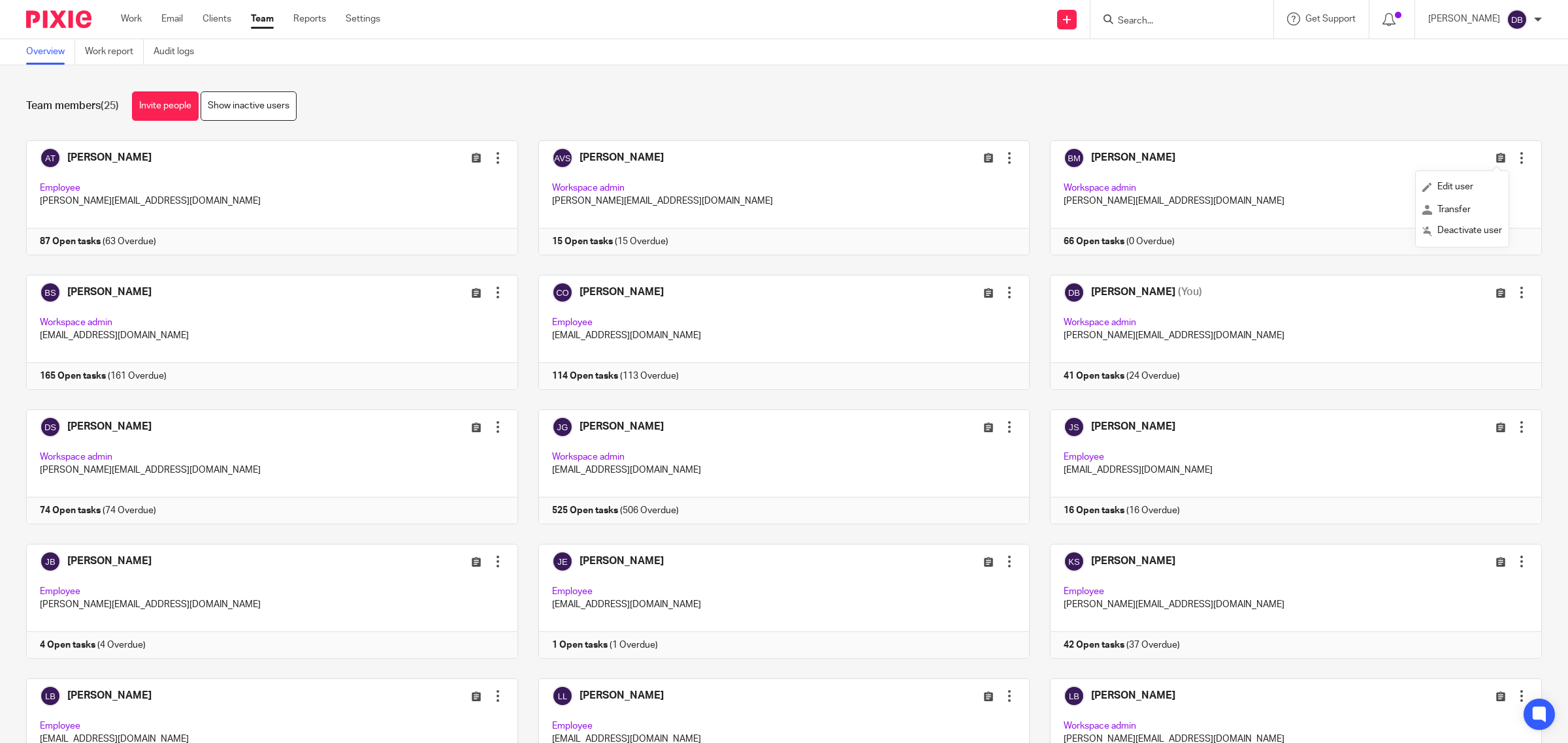
click at [772, 70] on div "Team members (25) Invite people Show inactive users Invite team members Add inv…" at bounding box center [784, 404] width 1568 height 678
